Goal: Find specific page/section: Find specific page/section

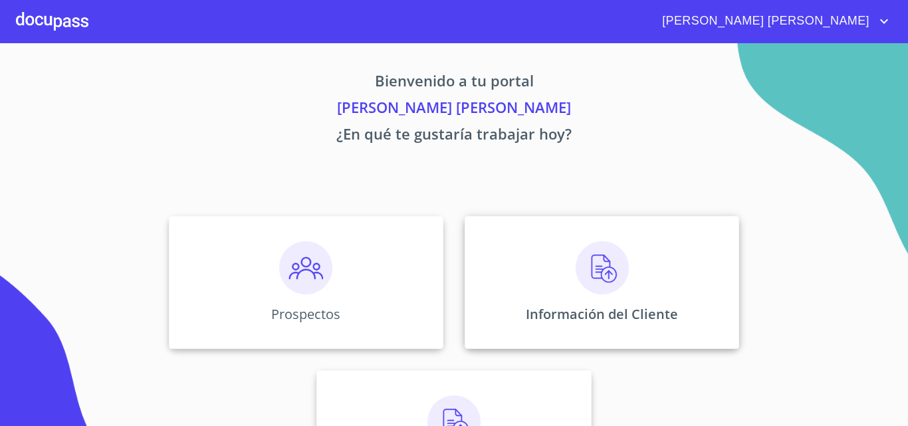
click at [611, 277] on img at bounding box center [602, 267] width 53 height 53
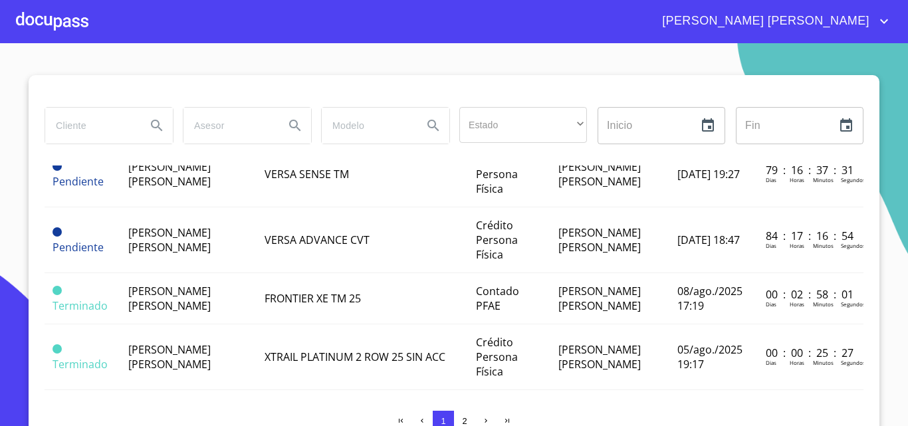
scroll to position [266, 0]
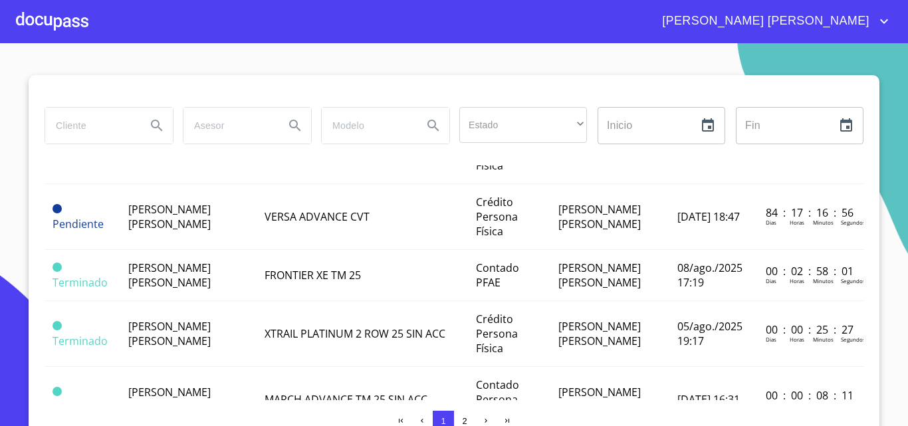
click at [192, 288] on span "[PERSON_NAME] [PERSON_NAME]" at bounding box center [169, 275] width 82 height 29
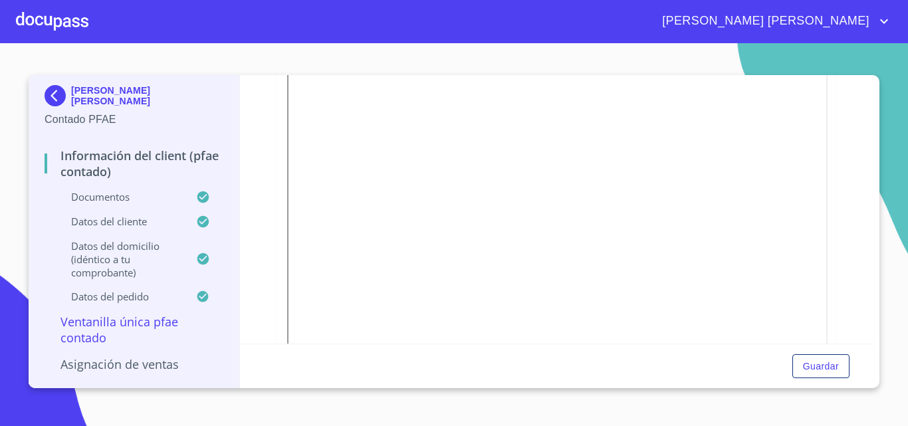
scroll to position [931, 0]
click at [159, 372] on p "Asignación de Ventas" at bounding box center [134, 364] width 179 height 16
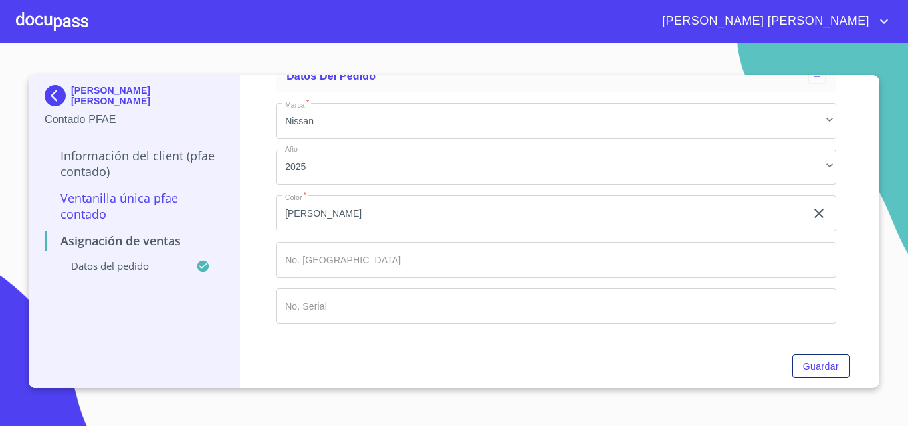
scroll to position [90, 0]
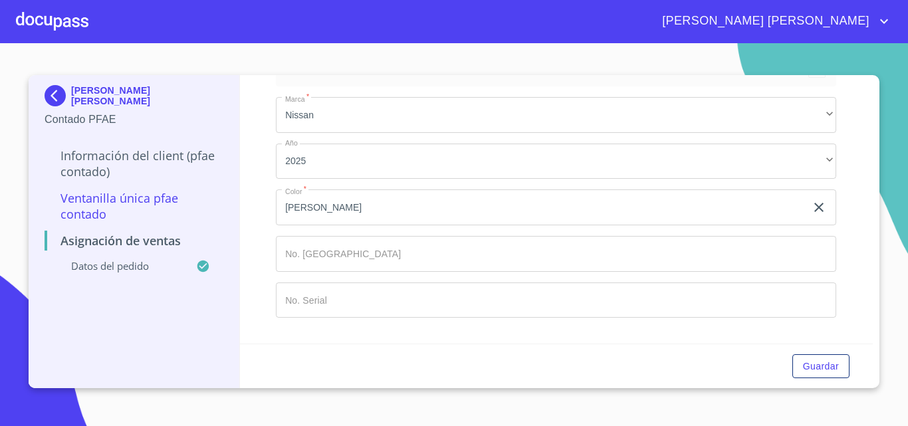
click at [147, 205] on p "Ventanilla única PFAE contado" at bounding box center [134, 206] width 179 height 32
click at [90, 171] on p "Información del Client (PFAE contado)" at bounding box center [134, 164] width 179 height 32
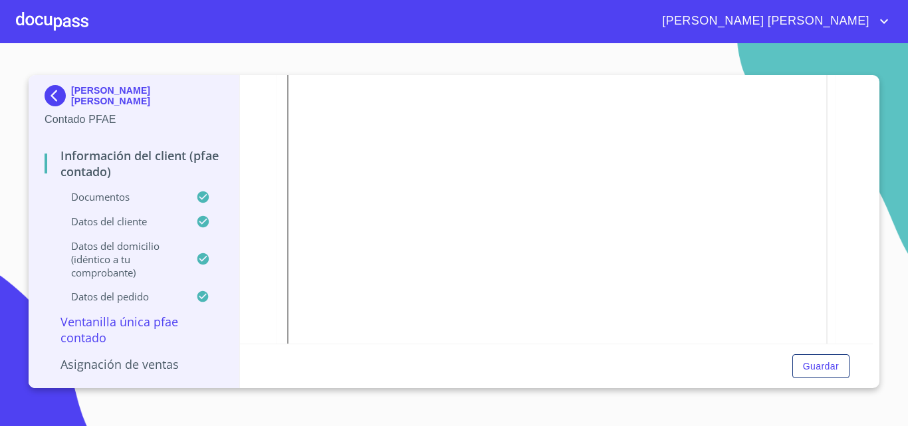
scroll to position [772, 0]
